Goal: Find specific page/section: Find specific page/section

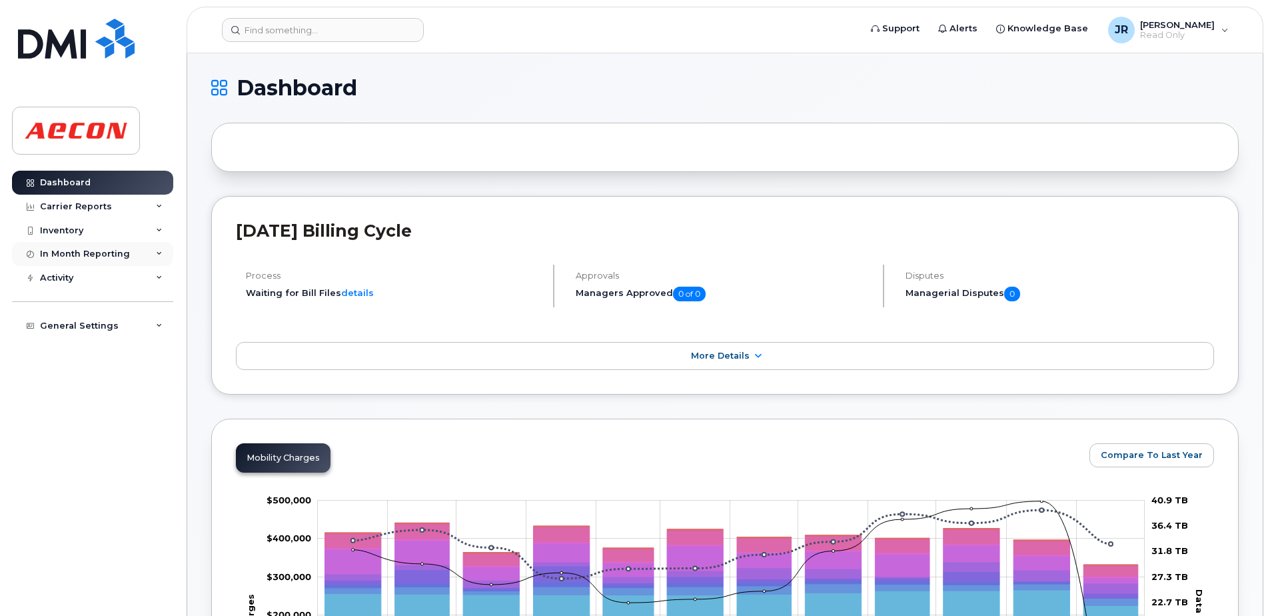
click at [89, 257] on div "In Month Reporting" at bounding box center [85, 254] width 90 height 11
click at [86, 402] on div "General Settings" at bounding box center [79, 402] width 79 height 11
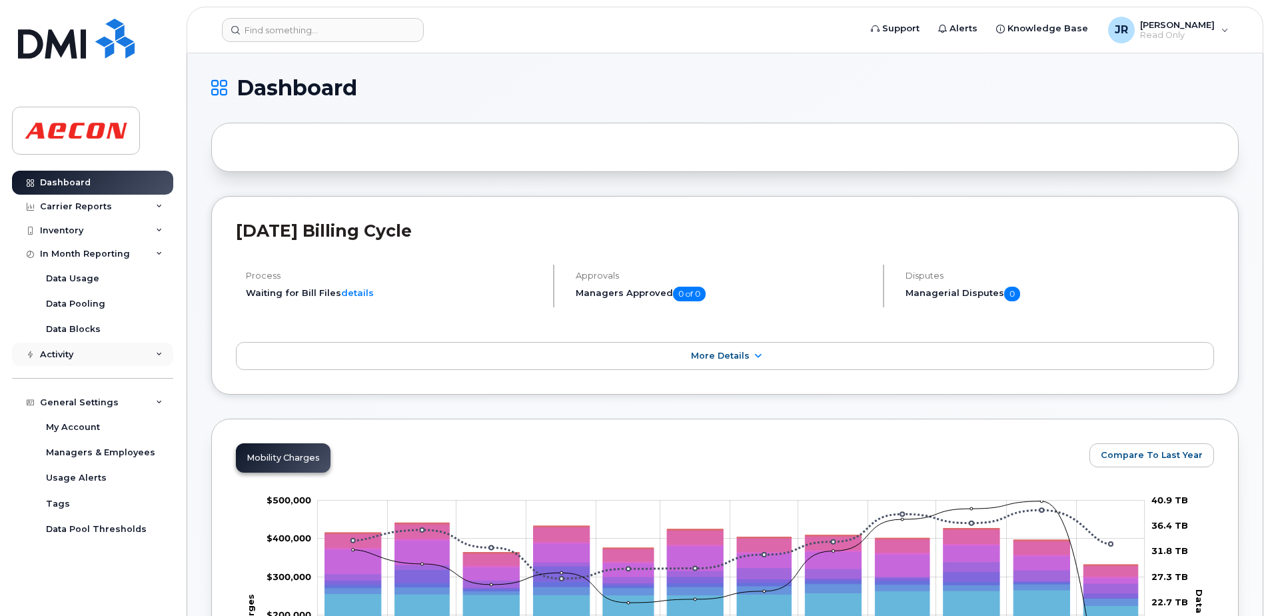
click at [56, 358] on div "Activity" at bounding box center [56, 354] width 33 height 11
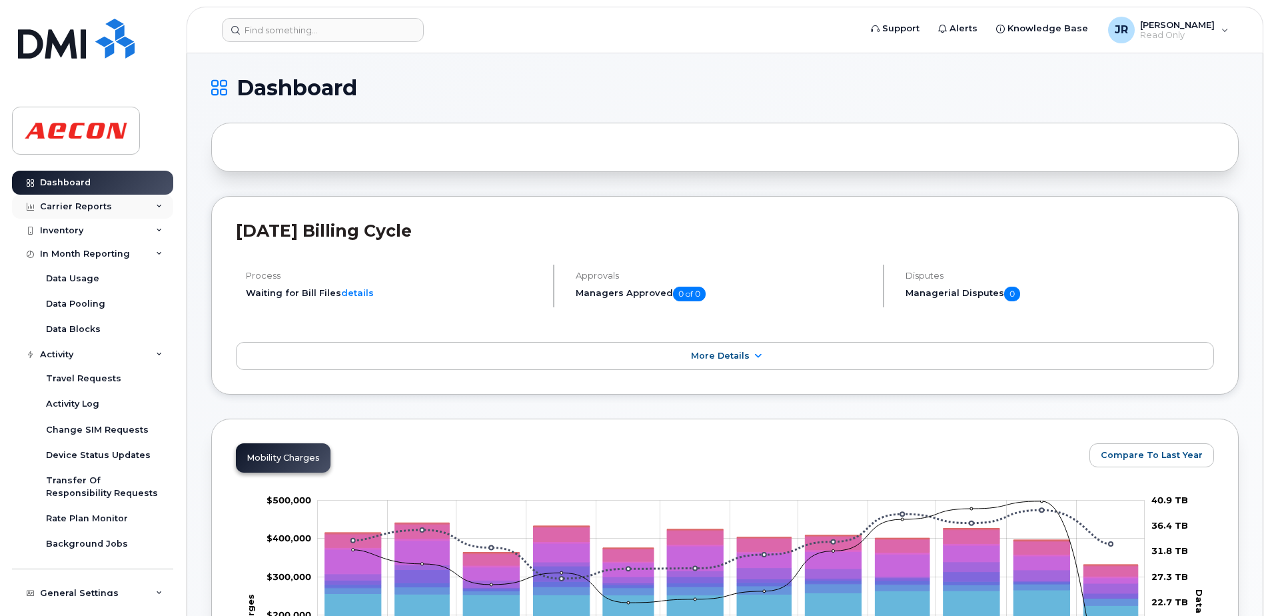
click at [77, 211] on div "Carrier Reports" at bounding box center [76, 206] width 72 height 11
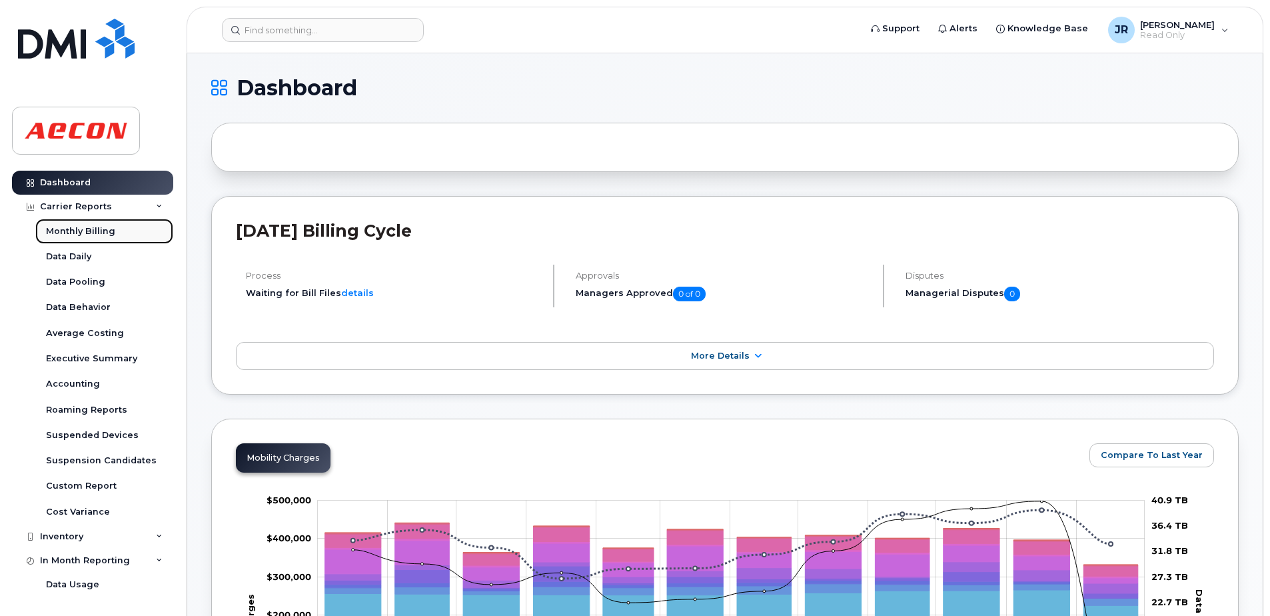
click at [87, 230] on div "Monthly Billing" at bounding box center [80, 231] width 69 height 12
click at [87, 228] on div "Monthly Billing" at bounding box center [80, 231] width 69 height 12
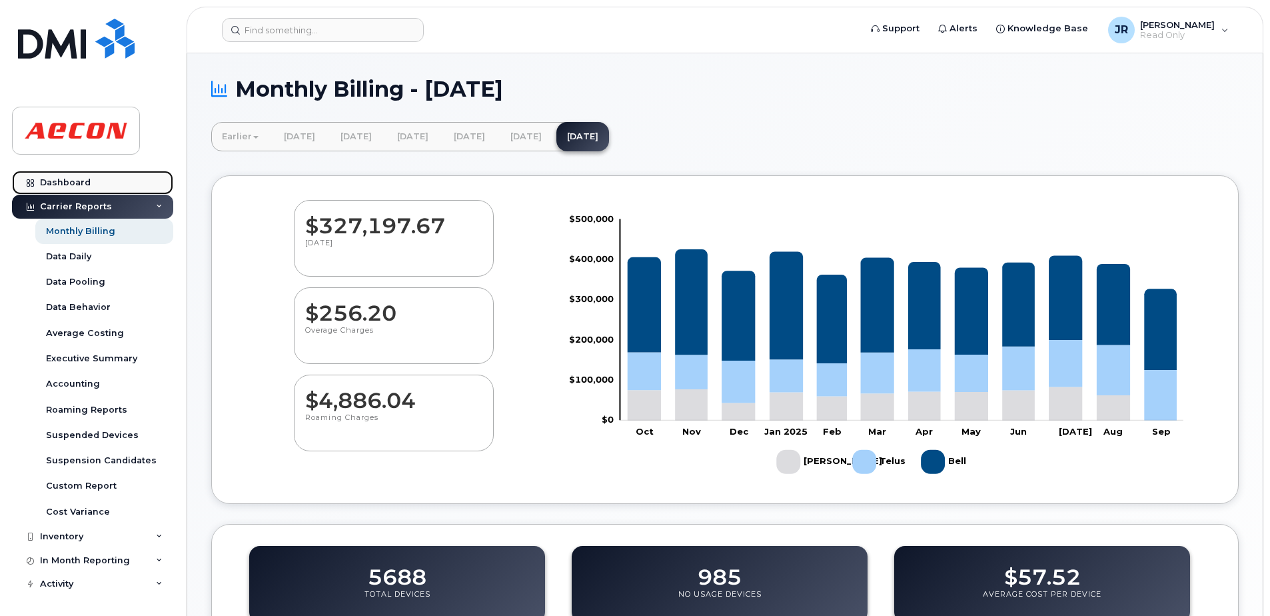
click at [33, 179] on icon at bounding box center [30, 182] width 7 height 7
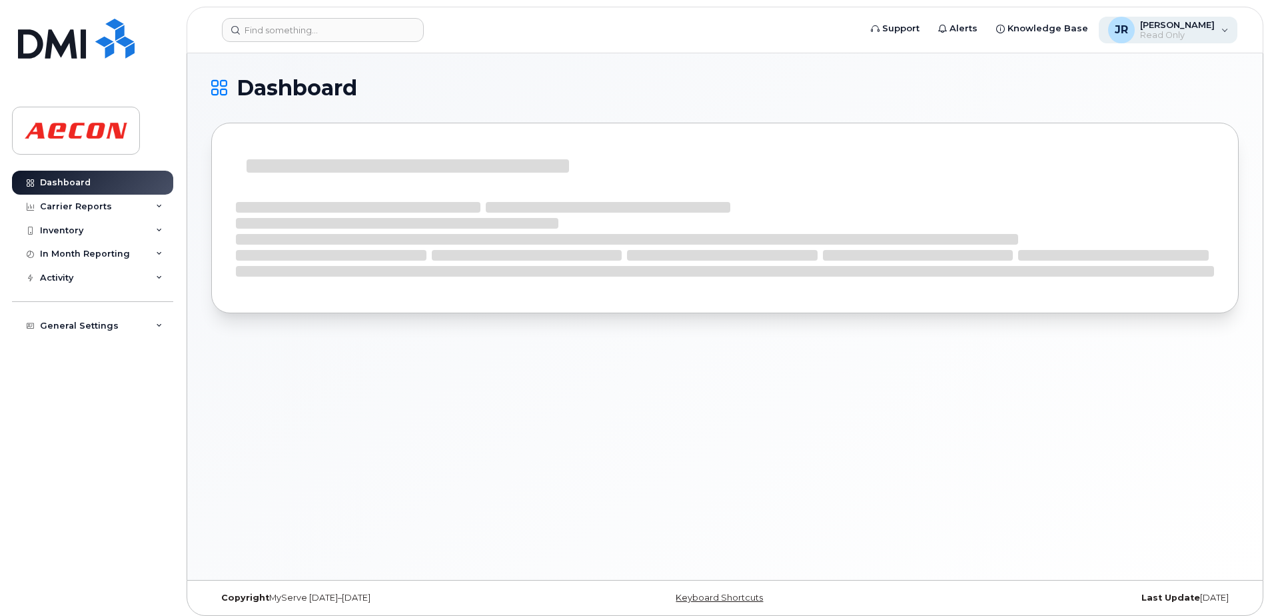
click at [1217, 29] on div "JR [PERSON_NAME] Read Only" at bounding box center [1168, 30] width 139 height 27
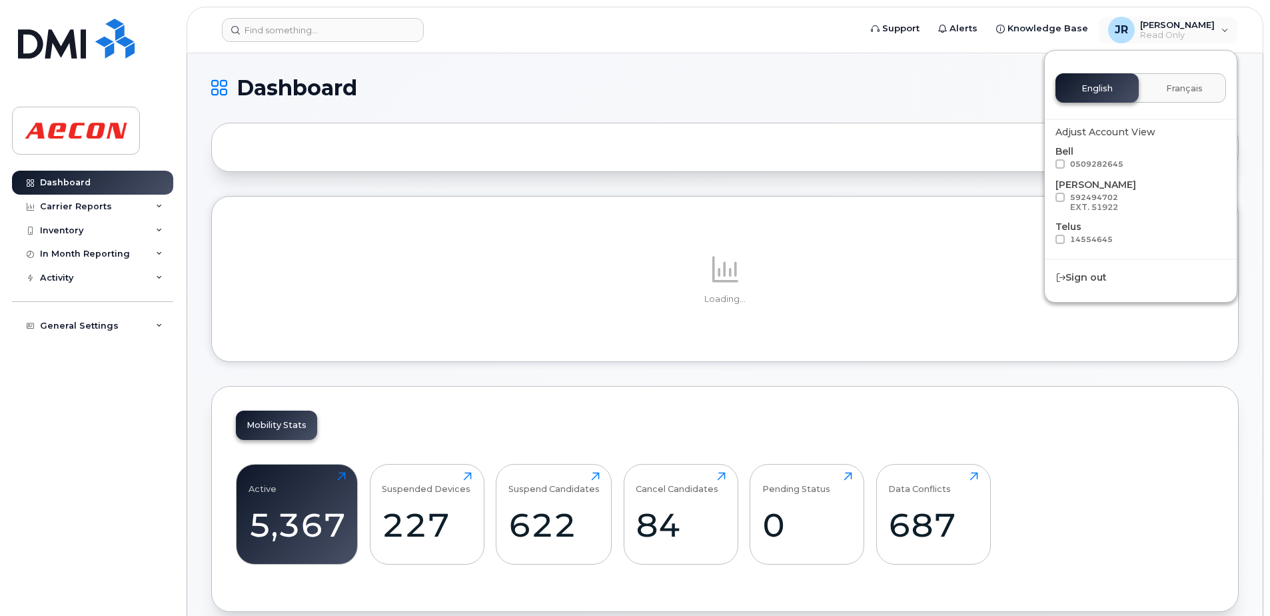
click at [457, 78] on h1 "Dashboard" at bounding box center [721, 87] width 1021 height 21
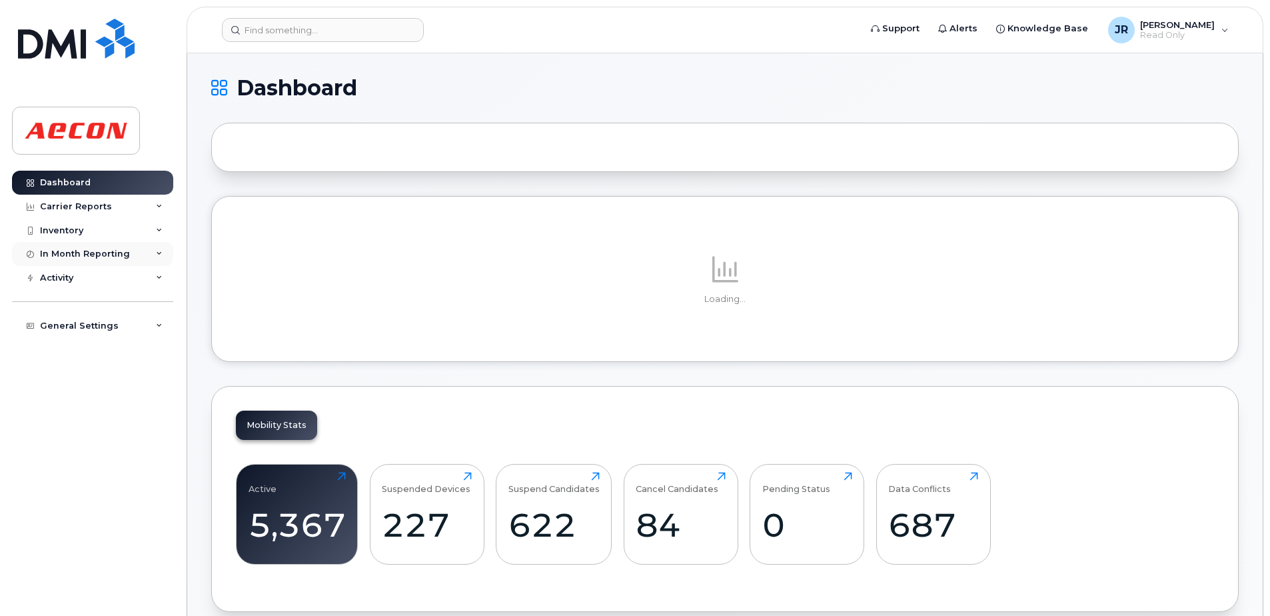
click at [163, 251] on div "In Month Reporting" at bounding box center [92, 254] width 161 height 24
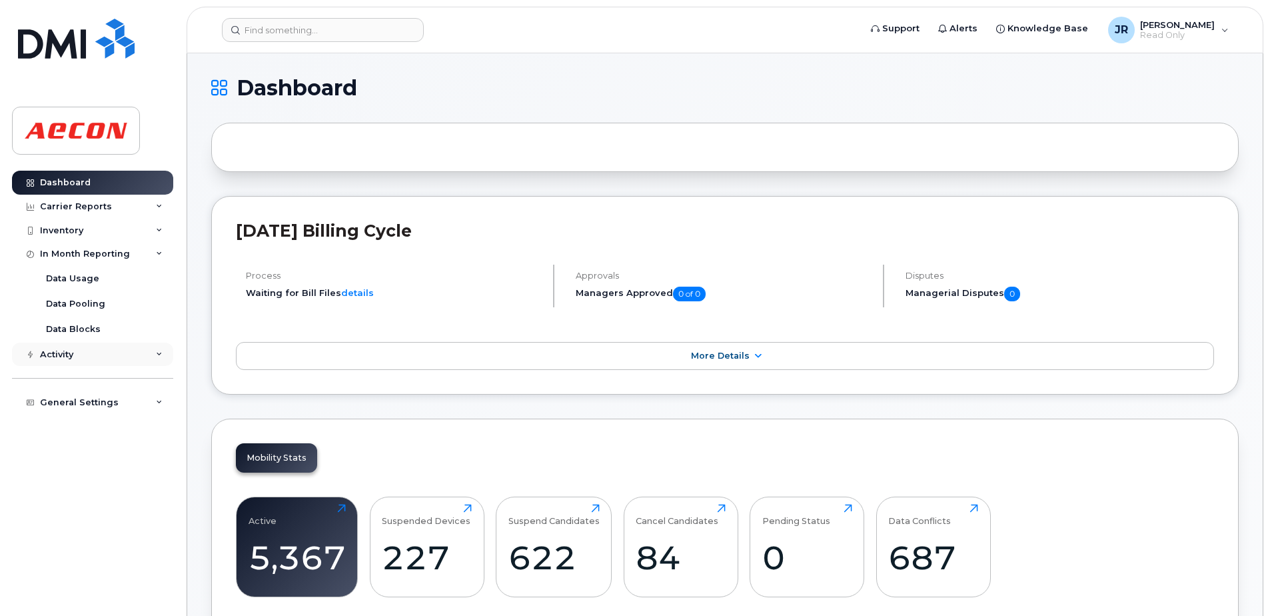
click at [157, 355] on icon at bounding box center [159, 354] width 7 height 7
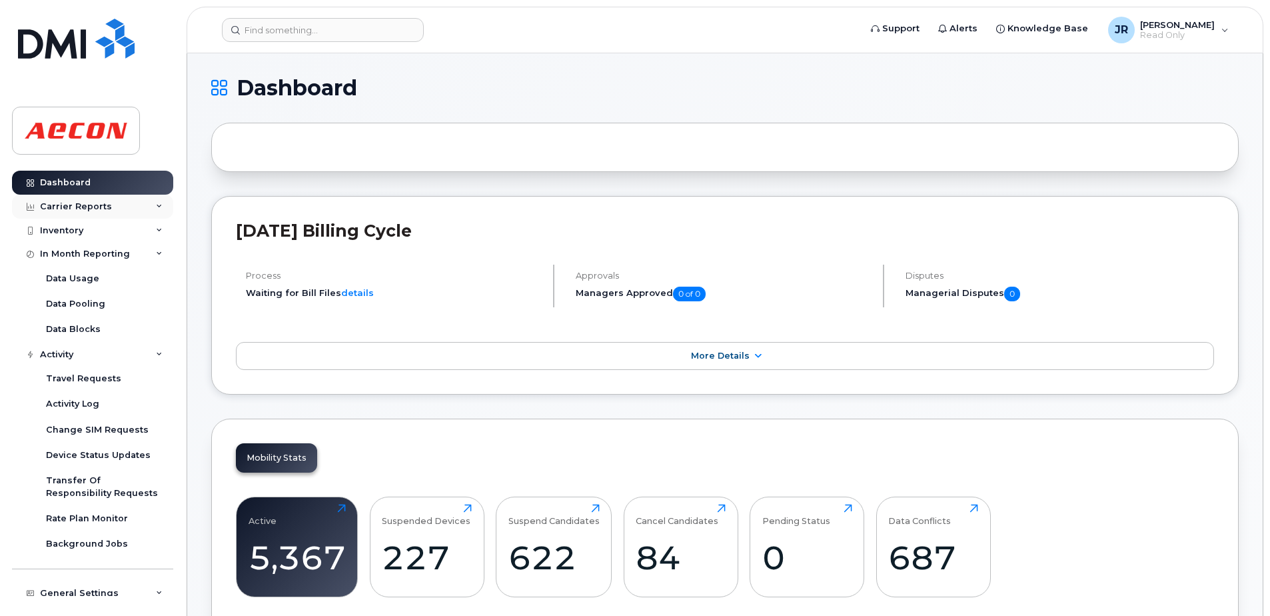
click at [157, 203] on icon at bounding box center [159, 206] width 7 height 7
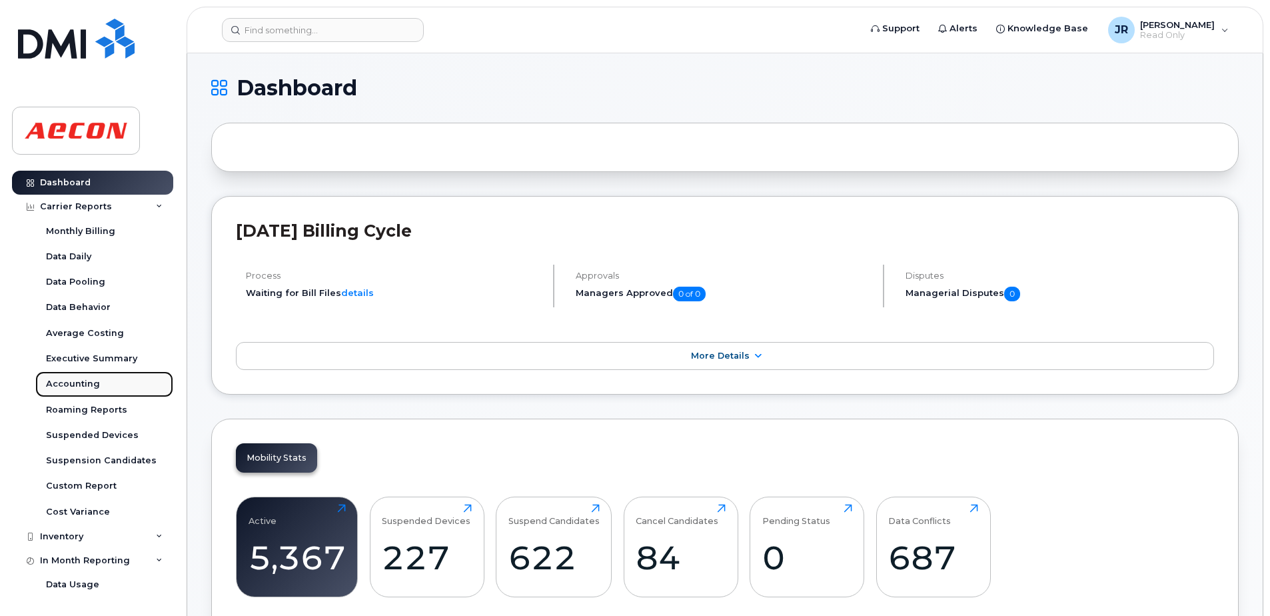
click at [59, 382] on div "Accounting" at bounding box center [73, 384] width 54 height 12
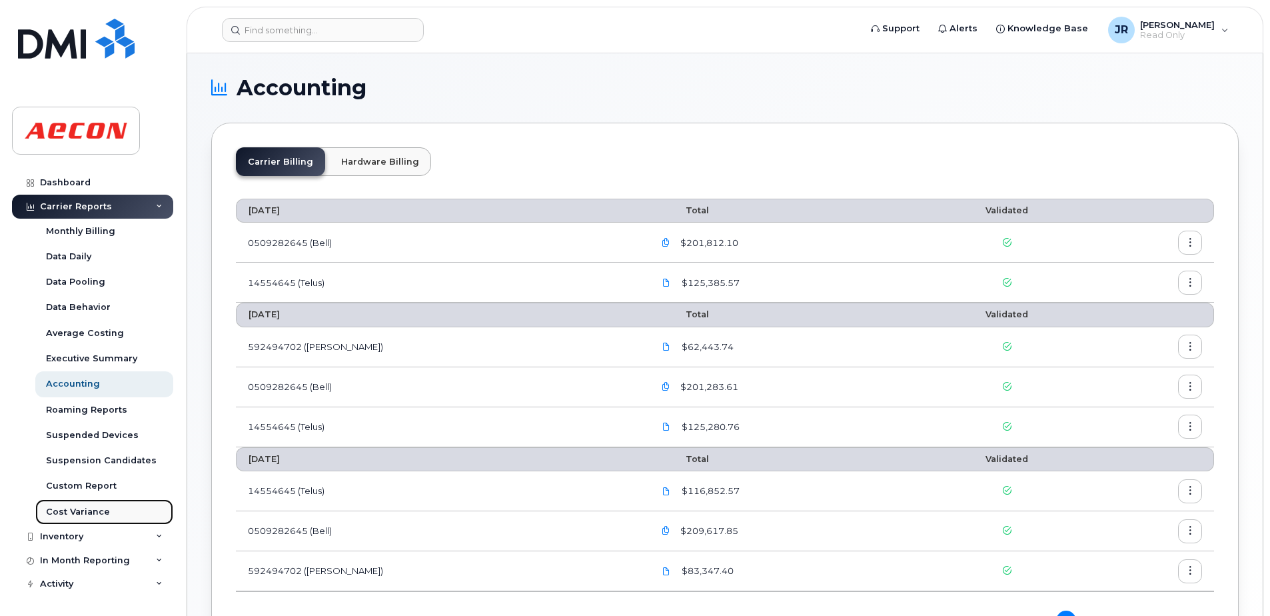
click at [61, 507] on div "Cost Variance" at bounding box center [78, 512] width 64 height 12
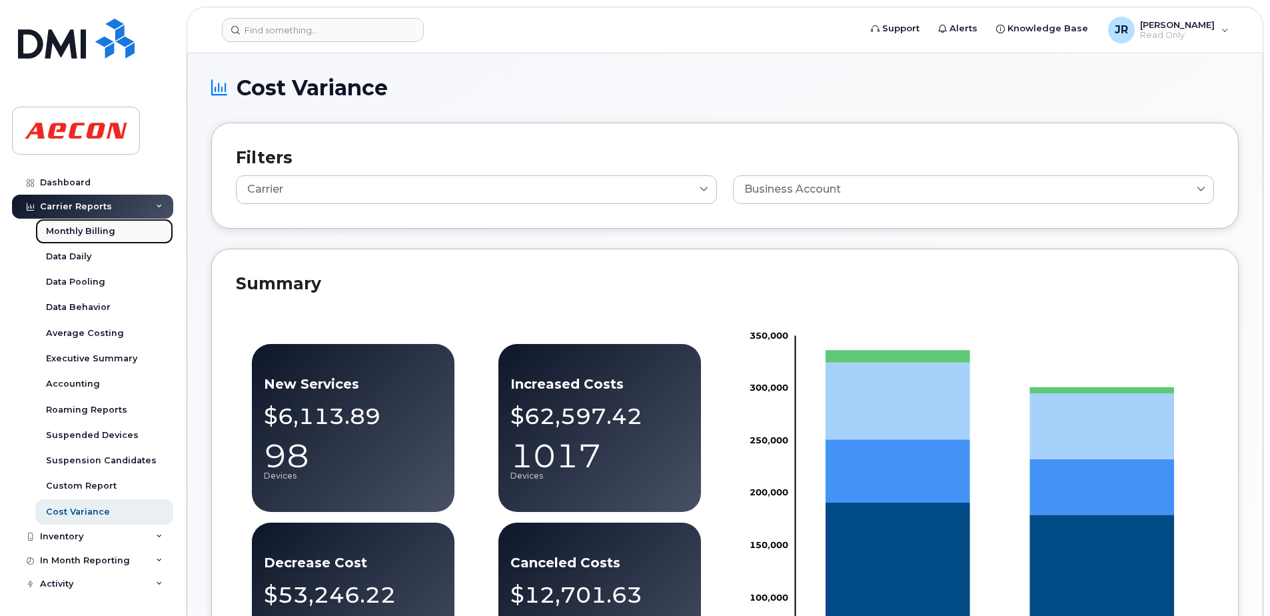
click at [75, 227] on div "Monthly Billing" at bounding box center [80, 231] width 69 height 12
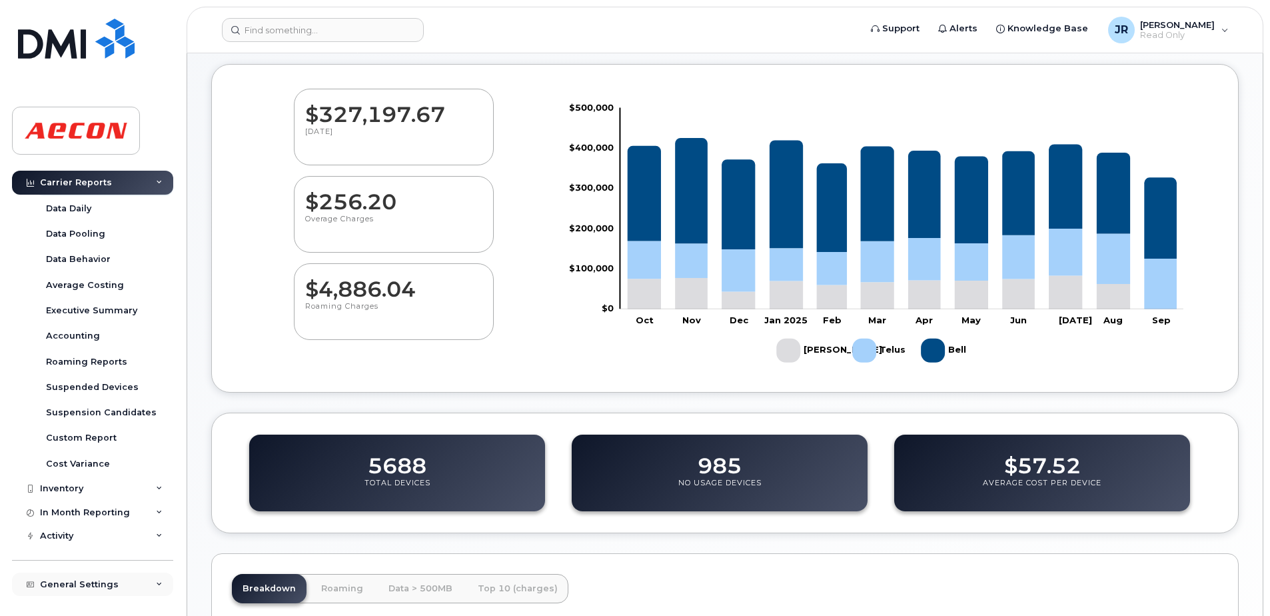
scroll to position [267, 0]
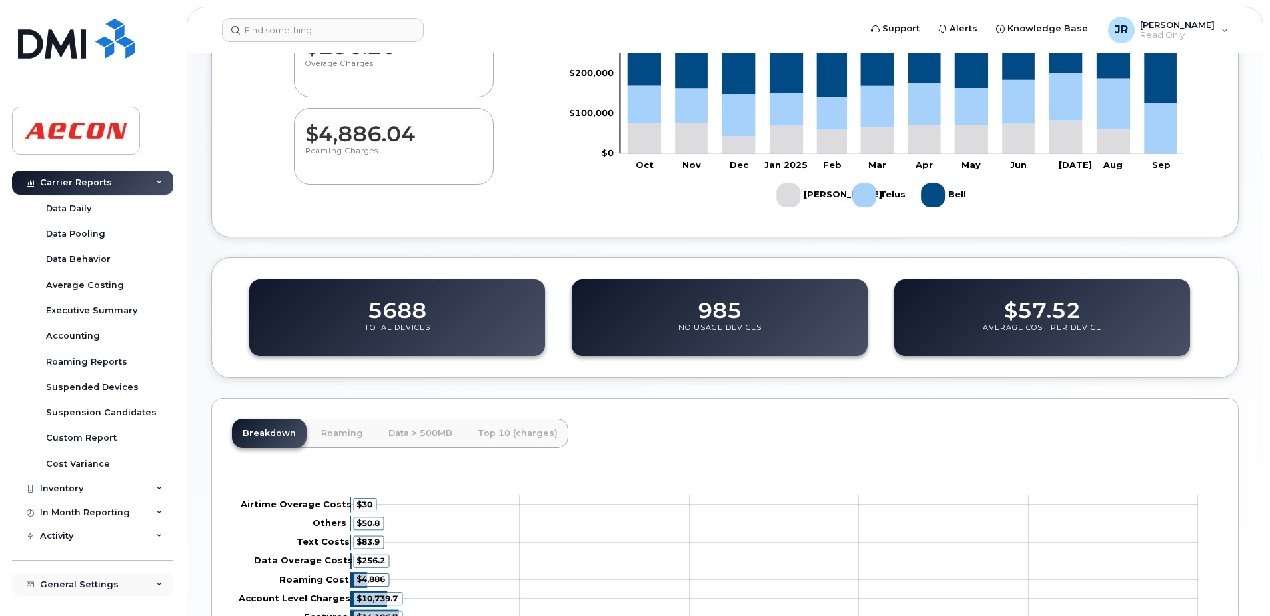
click at [156, 583] on icon at bounding box center [159, 584] width 7 height 7
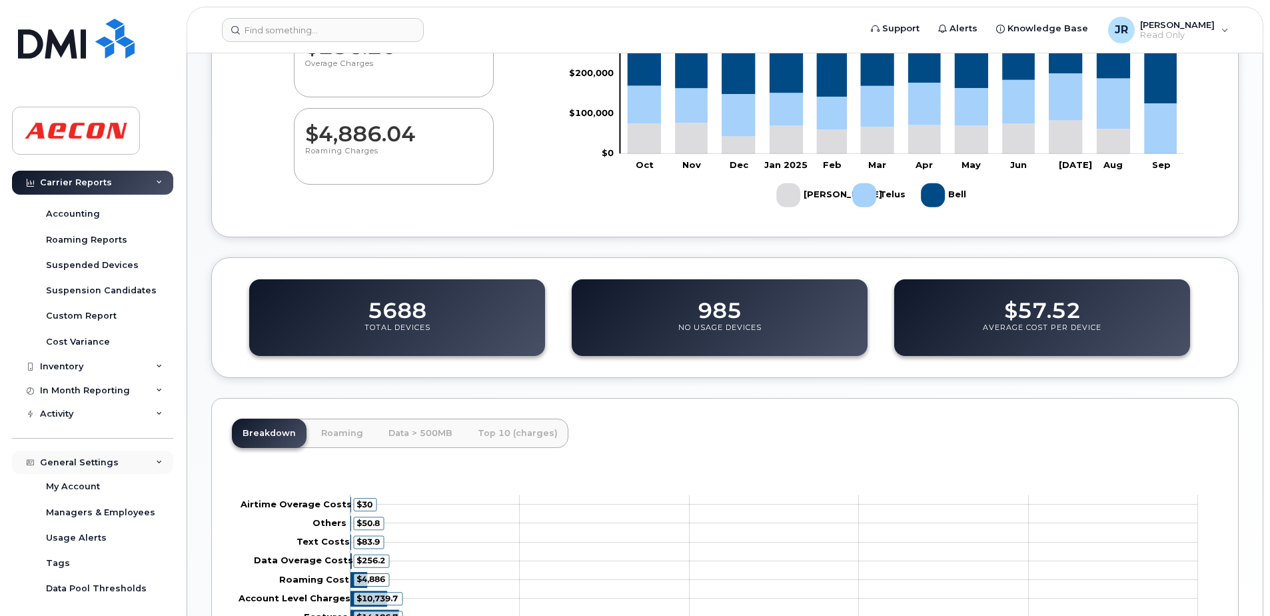
scroll to position [175, 0]
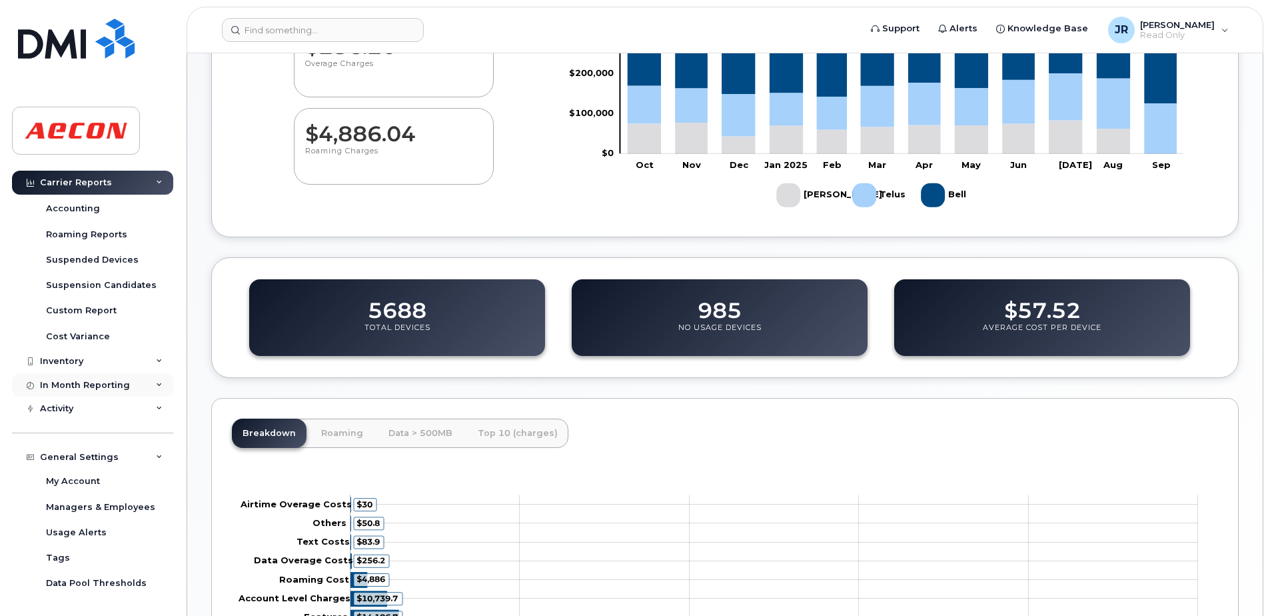
click at [156, 382] on icon at bounding box center [159, 385] width 7 height 7
click at [156, 361] on icon at bounding box center [159, 361] width 7 height 7
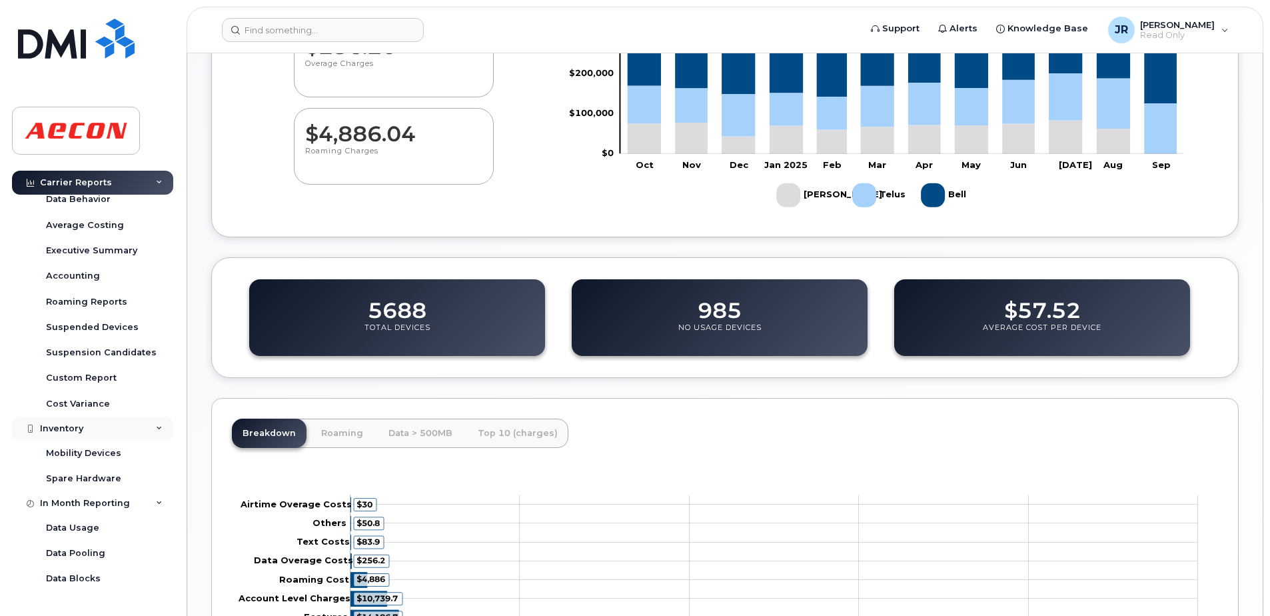
scroll to position [42, 0]
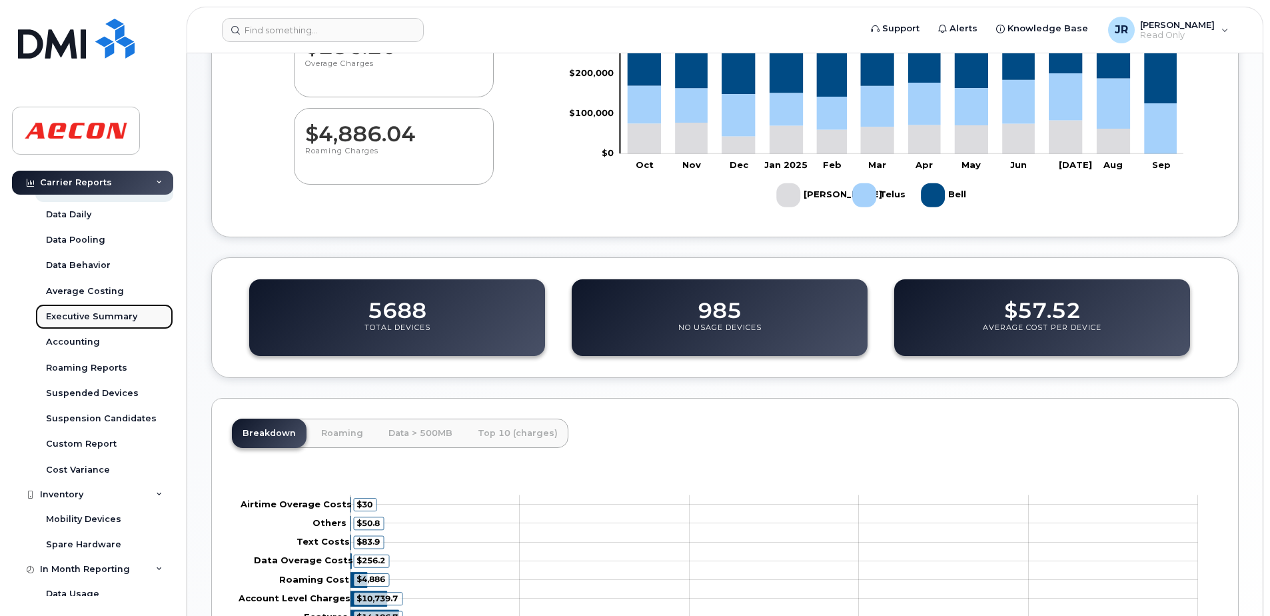
click at [87, 319] on div "Executive Summary" at bounding box center [91, 317] width 91 height 12
